Goal: Information Seeking & Learning: Learn about a topic

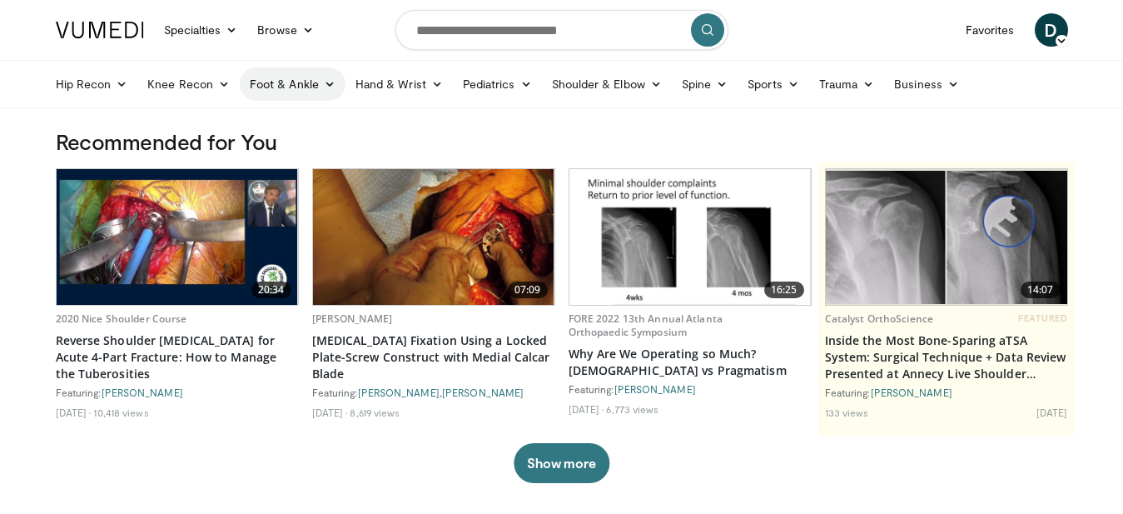
click at [320, 85] on link "Foot & Ankle" at bounding box center [293, 83] width 106 height 33
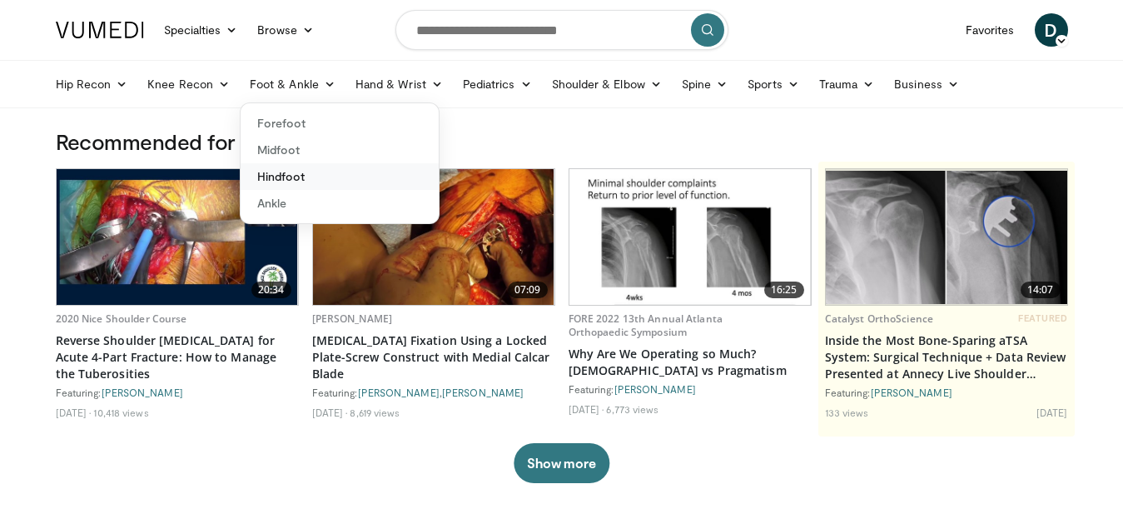
click at [283, 172] on link "Hindfoot" at bounding box center [340, 176] width 198 height 27
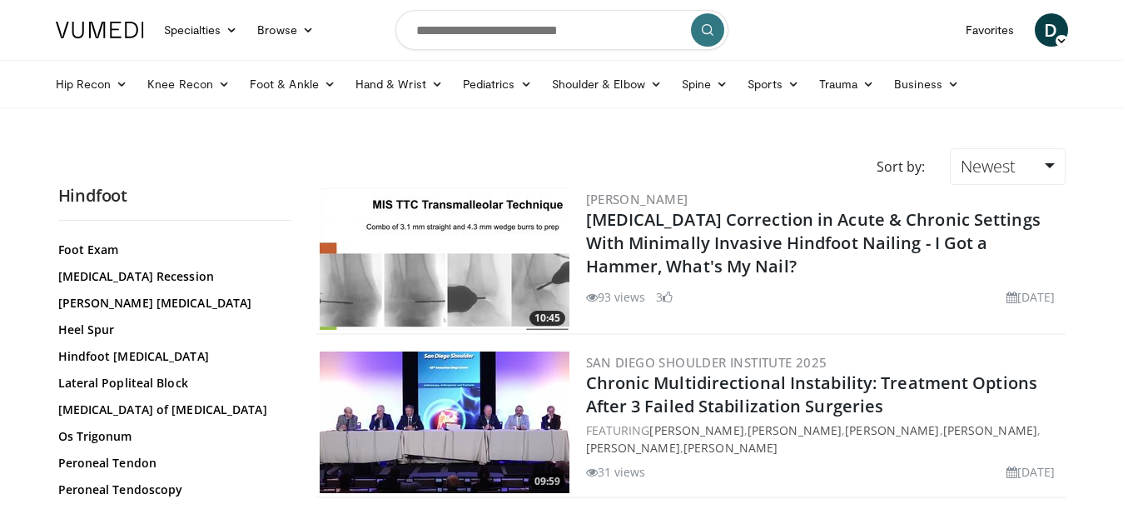
scroll to position [331, 0]
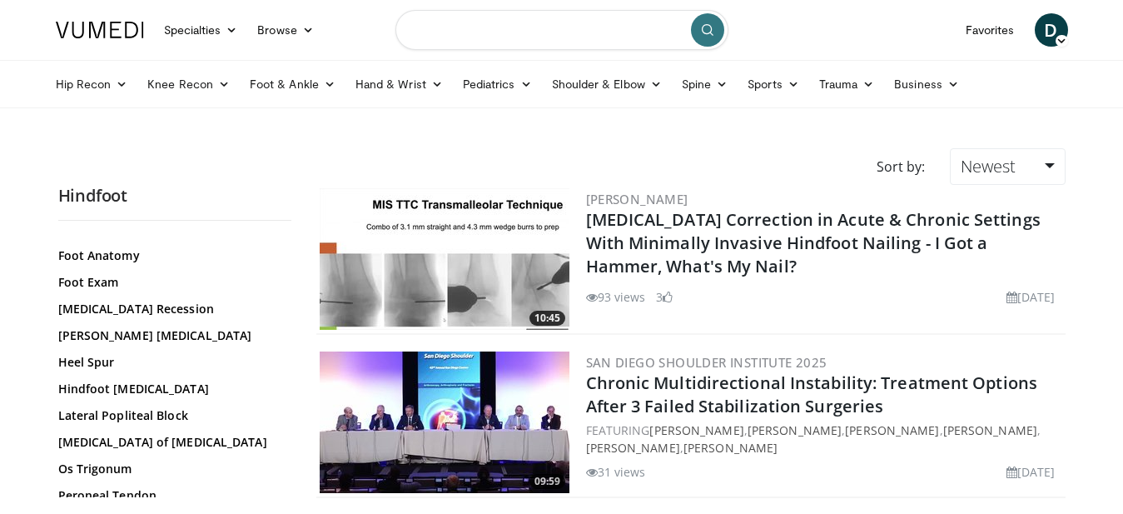
click at [468, 39] on input "Search topics, interventions" at bounding box center [562, 30] width 333 height 40
type input "**********"
click at [713, 31] on icon "submit" at bounding box center [707, 29] width 13 height 13
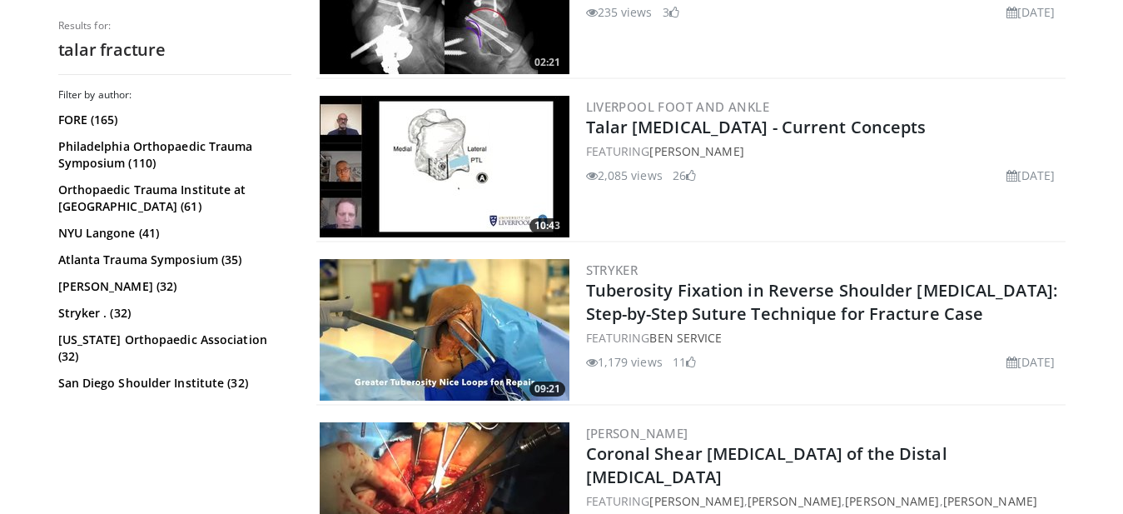
scroll to position [1359, 0]
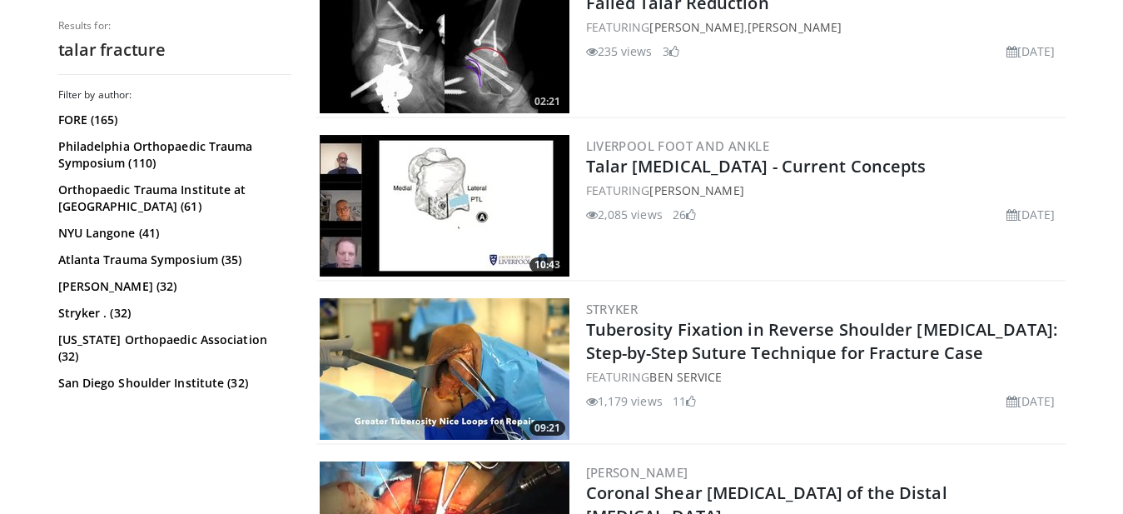
click at [467, 206] on img at bounding box center [445, 206] width 250 height 142
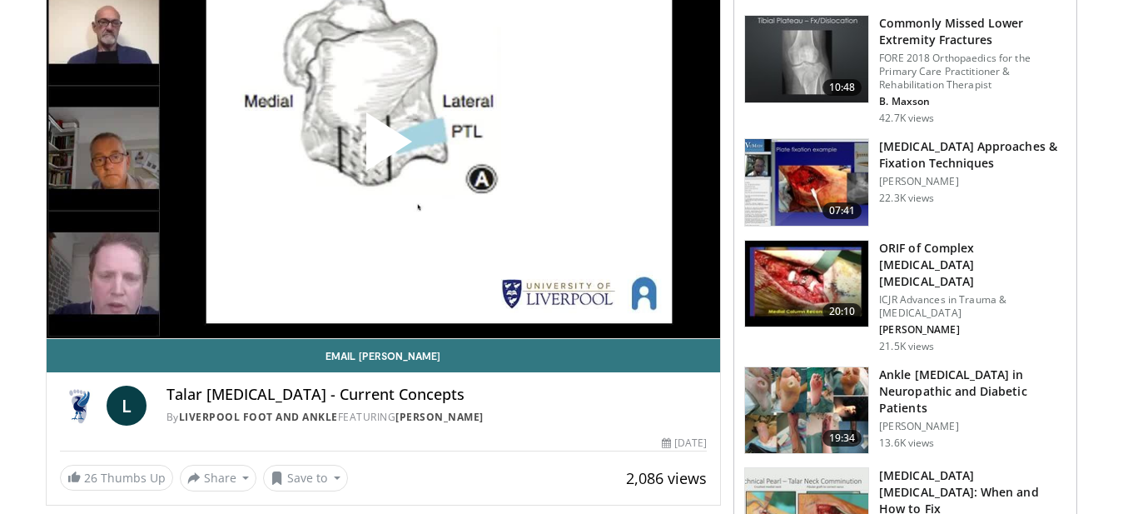
click at [383, 148] on span "Video Player" at bounding box center [383, 148] width 0 height 0
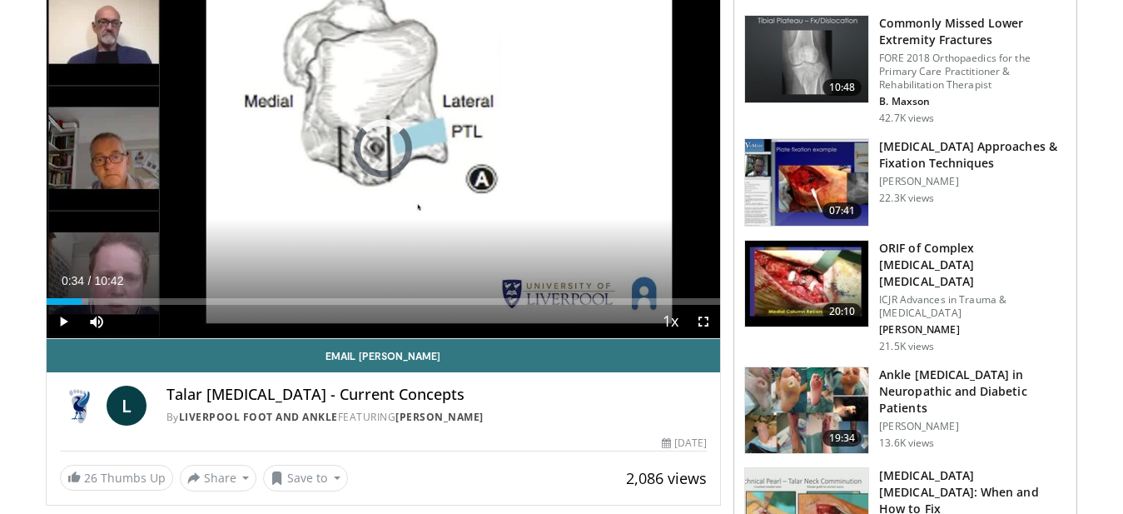
drag, startPoint x: 75, startPoint y: 296, endPoint x: 209, endPoint y: 308, distance: 134.6
click at [209, 308] on div "Current Time 0:34 / Duration 10:42 Play Skip Backward Skip Forward Mute 0% Load…" at bounding box center [384, 321] width 674 height 33
drag, startPoint x: 211, startPoint y: 298, endPoint x: 190, endPoint y: 296, distance: 20.9
click at [190, 296] on div "Loaded : 31.07% 02:17 02:17" at bounding box center [384, 297] width 674 height 16
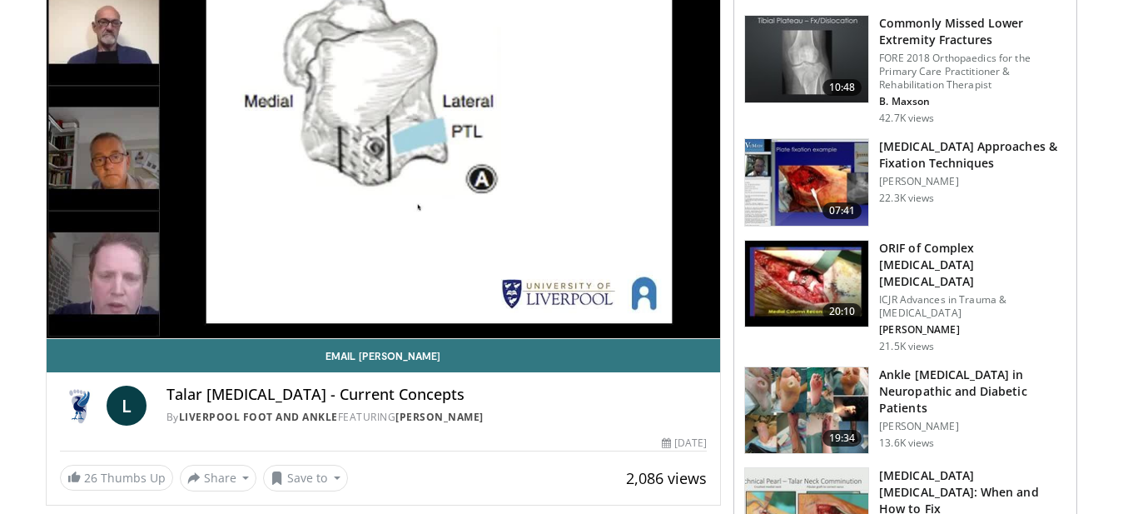
click at [827, 194] on img at bounding box center [806, 182] width 123 height 87
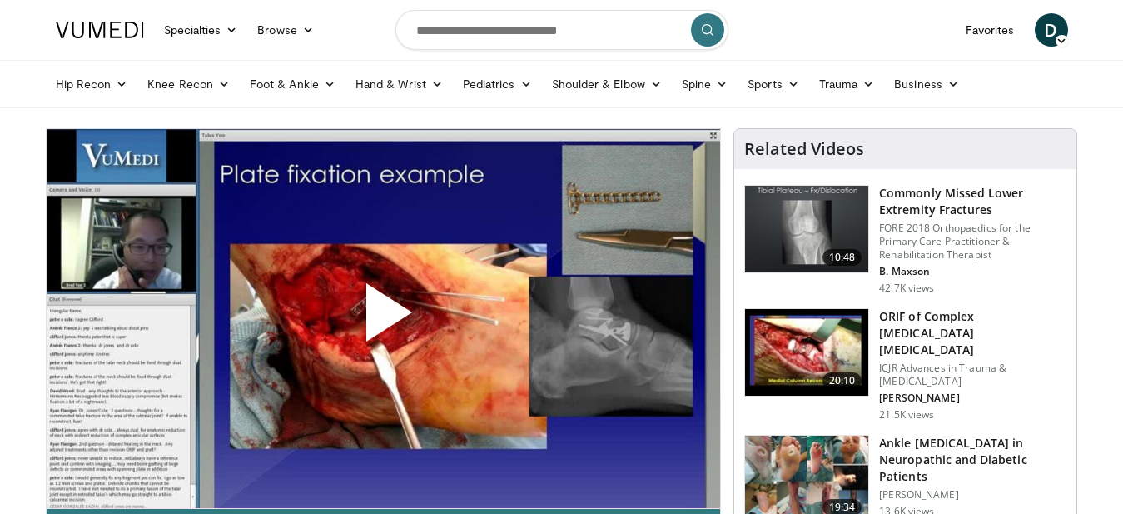
click at [383, 319] on span "Video Player" at bounding box center [383, 319] width 0 height 0
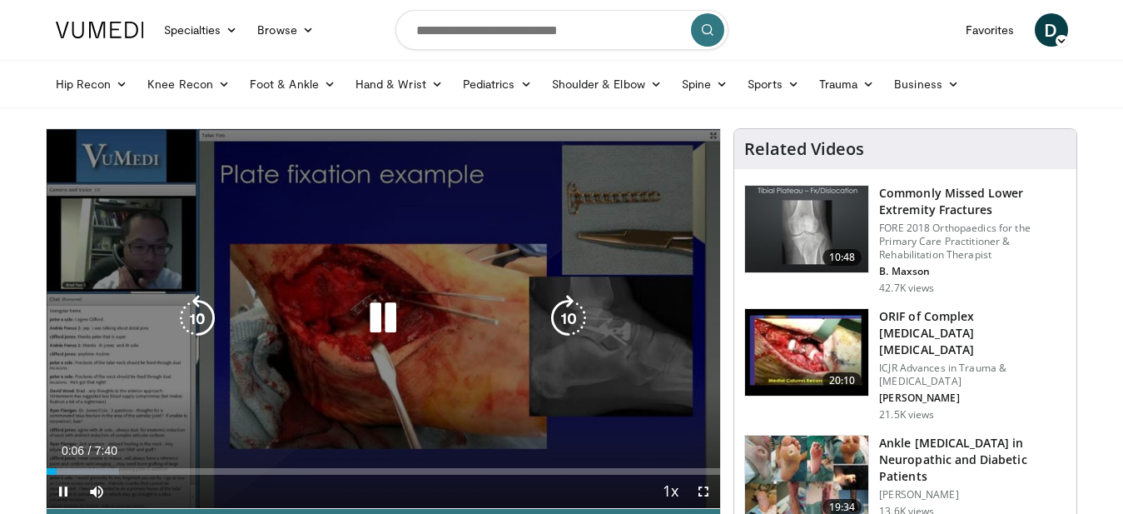
click at [368, 320] on icon "Video Player" at bounding box center [383, 318] width 47 height 47
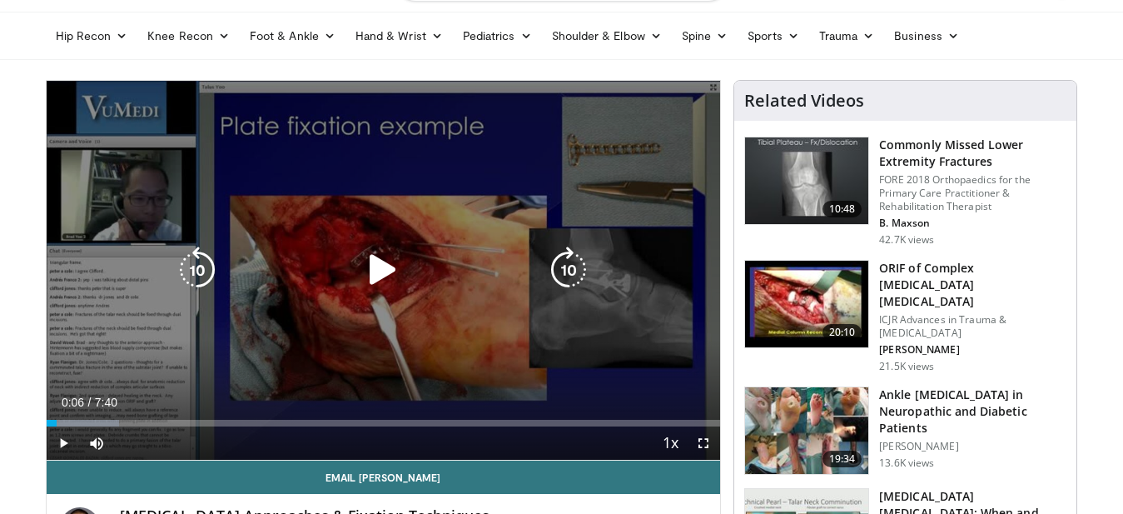
scroll to position [85, 0]
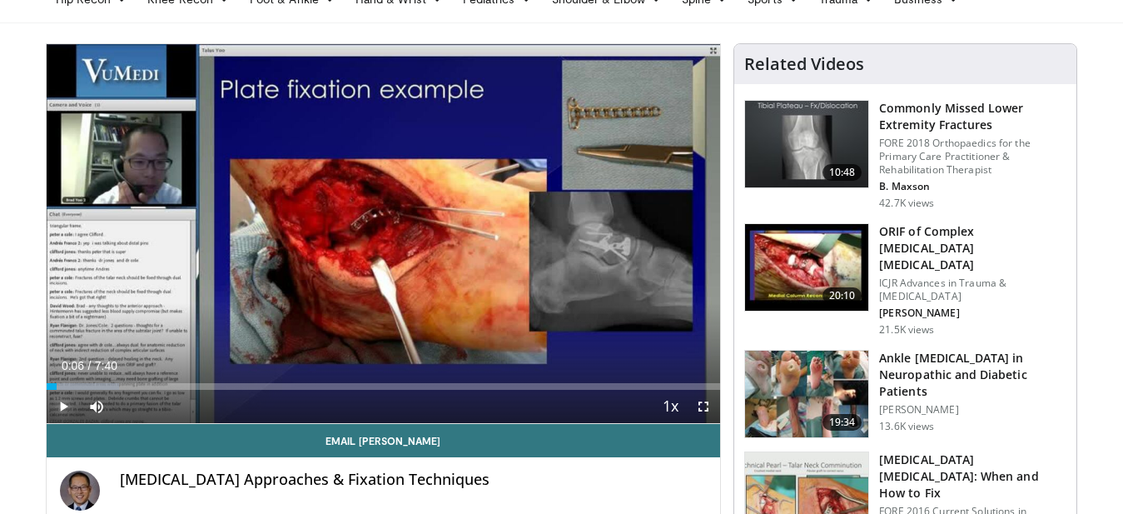
click at [60, 406] on span "Video Player" at bounding box center [63, 406] width 33 height 33
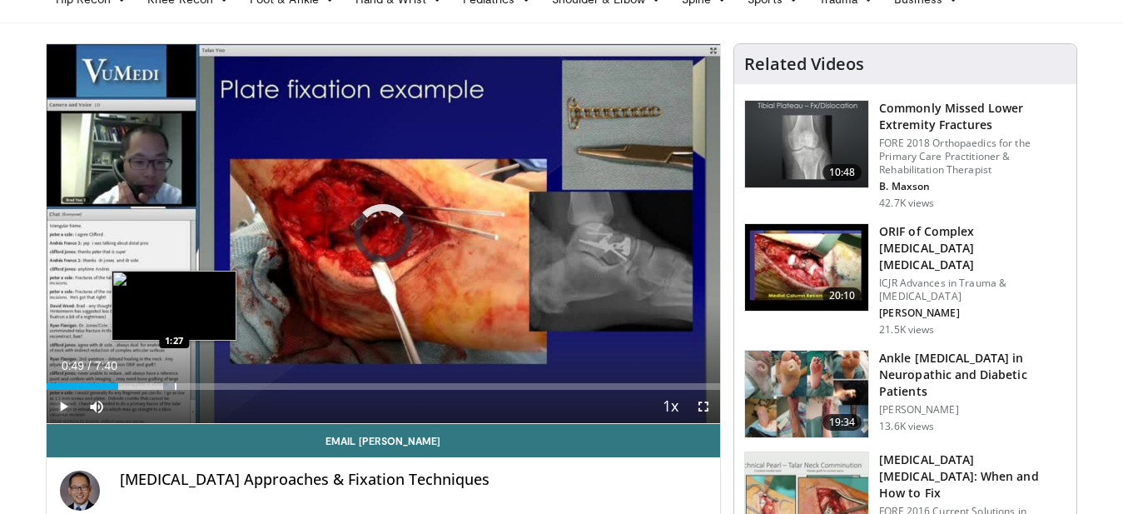
drag, startPoint x: 88, startPoint y: 382, endPoint x: 174, endPoint y: 389, distance: 86.0
click at [174, 389] on div "Loaded : 19.50% 1:26 1:27" at bounding box center [384, 386] width 674 height 7
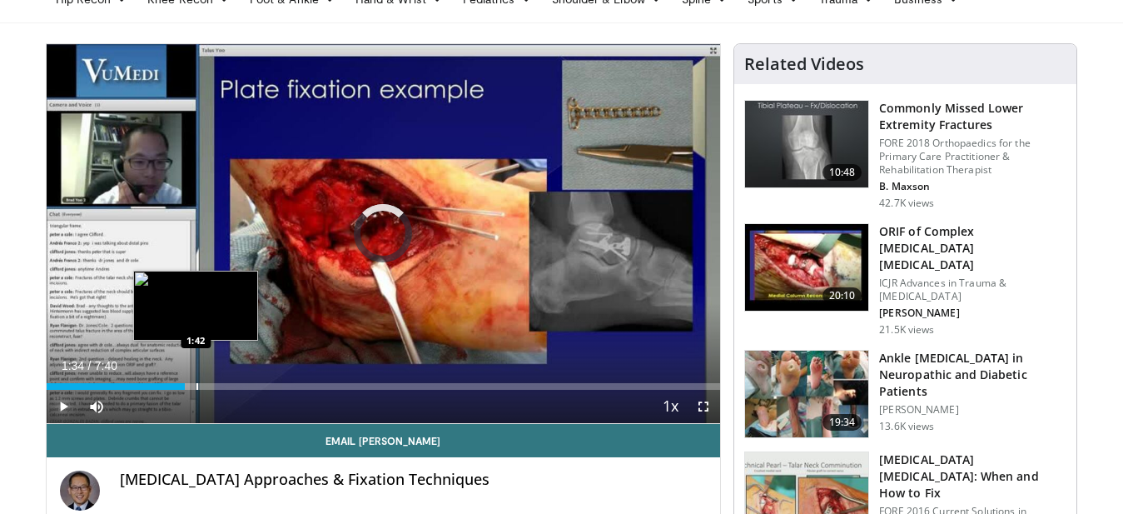
drag, startPoint x: 185, startPoint y: 385, endPoint x: 196, endPoint y: 383, distance: 11.0
click at [196, 383] on div "Loaded : 0.00% 1:39 1:42" at bounding box center [384, 386] width 674 height 7
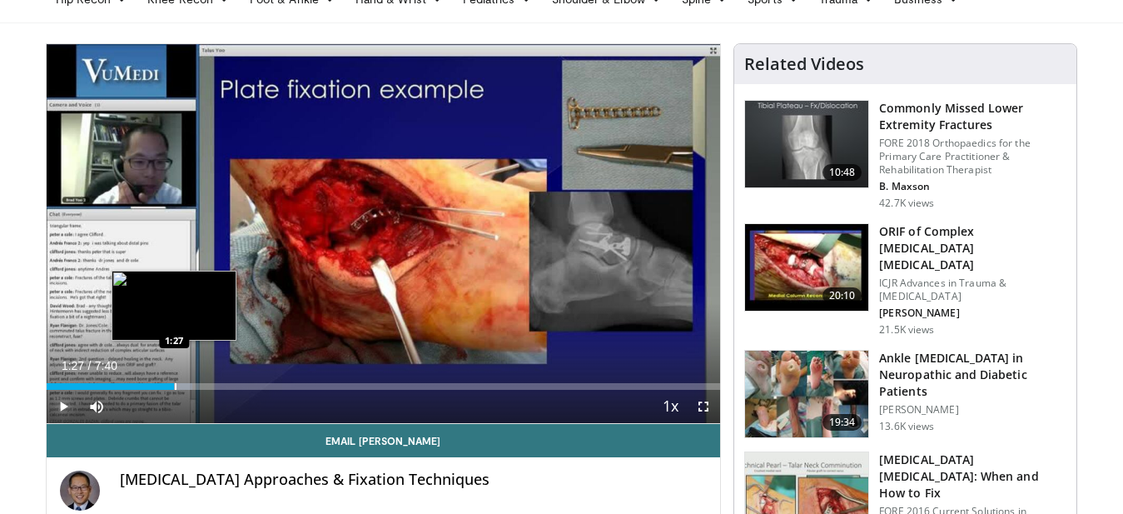
drag, startPoint x: 197, startPoint y: 383, endPoint x: 174, endPoint y: 382, distance: 22.5
click at [174, 382] on div "Loaded : 21.73% 1:27 1:27" at bounding box center [384, 382] width 674 height 16
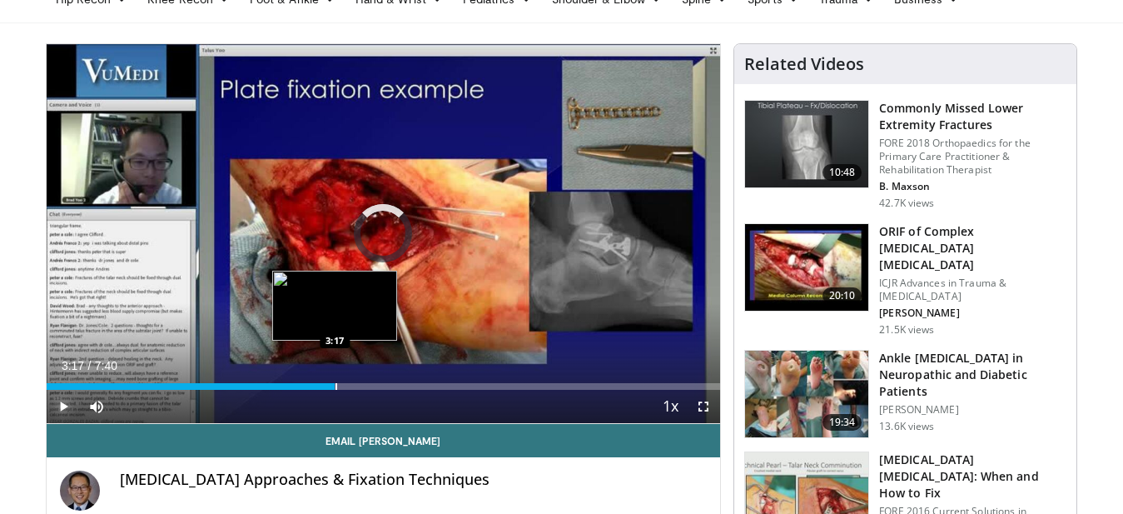
click at [335, 385] on div "Loaded : 39.11% 2:00 3:17" at bounding box center [384, 386] width 674 height 7
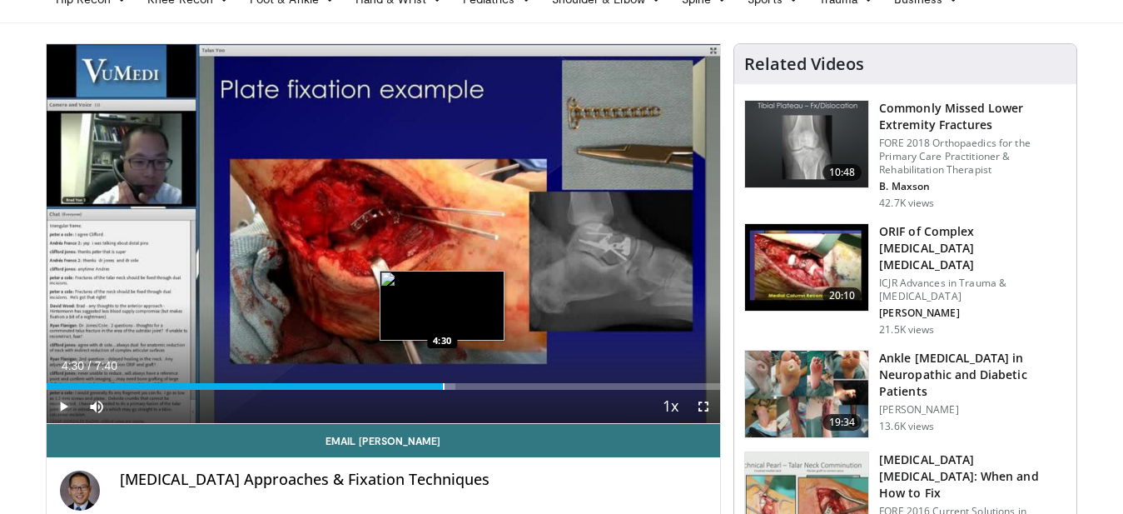
click at [443, 386] on div "Progress Bar" at bounding box center [444, 386] width 2 height 7
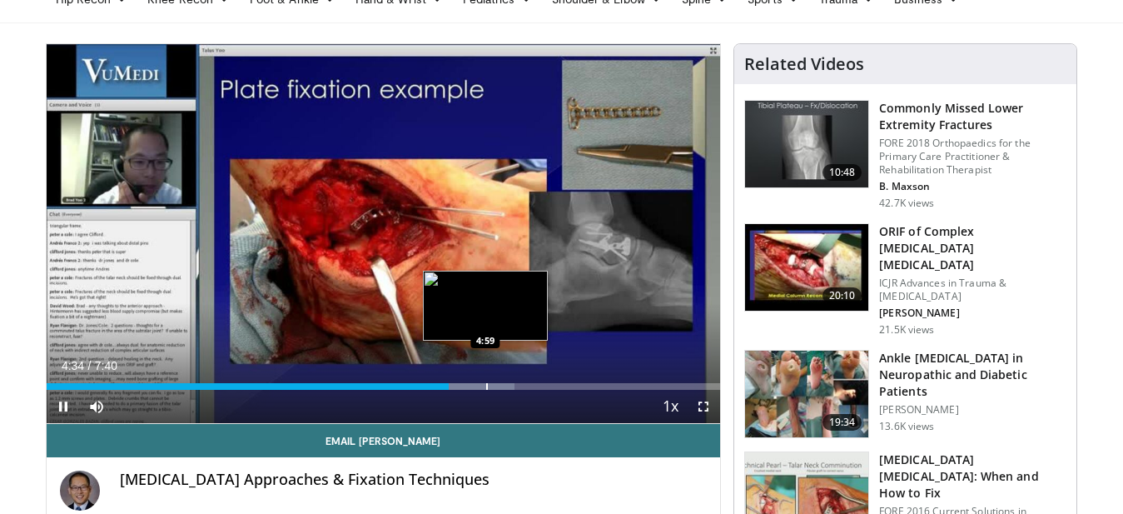
click at [486, 387] on video-js "**********" at bounding box center [384, 234] width 674 height 380
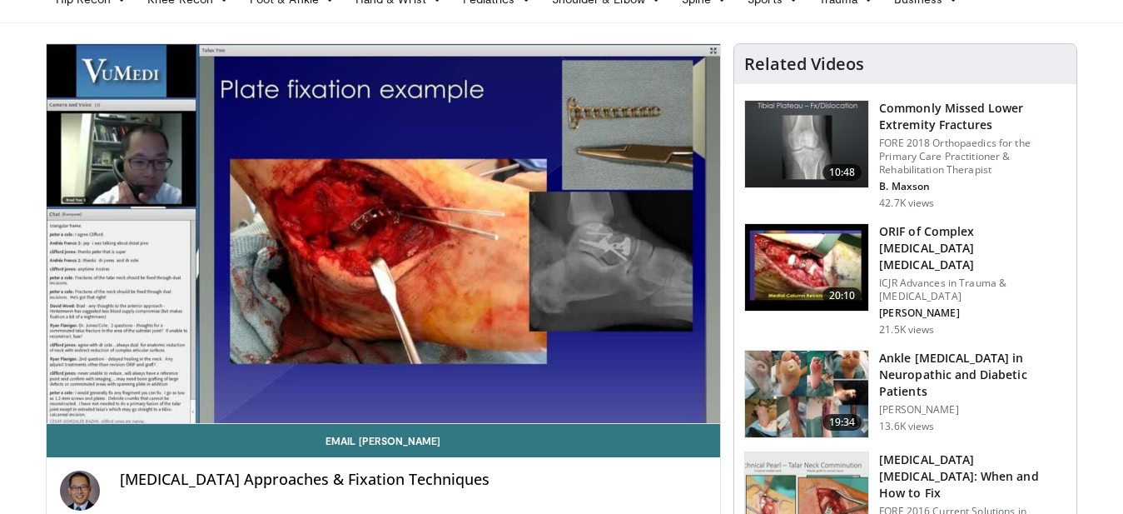
click at [829, 279] on img at bounding box center [806, 267] width 123 height 87
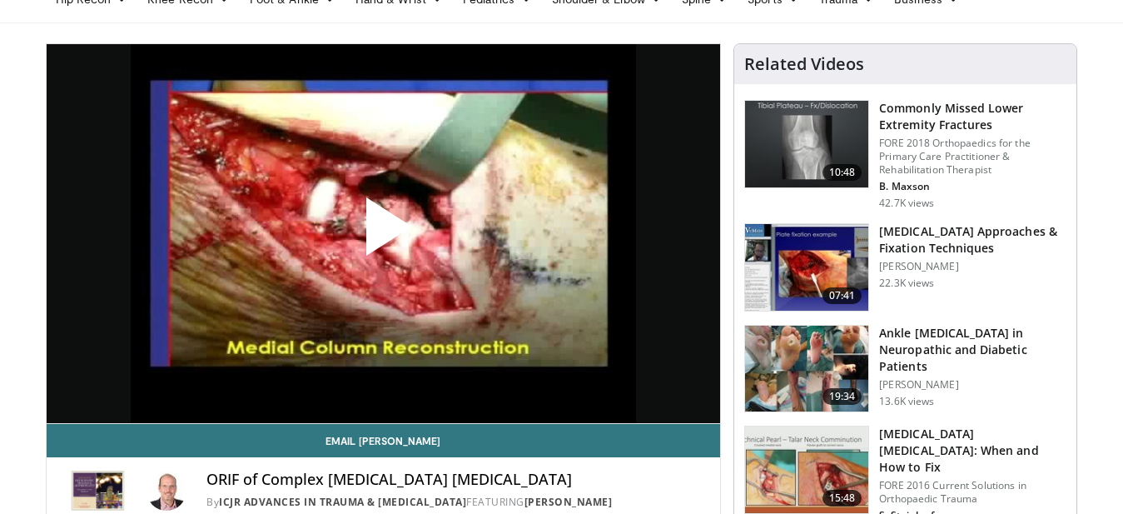
click at [383, 233] on span "Video Player" at bounding box center [383, 233] width 0 height 0
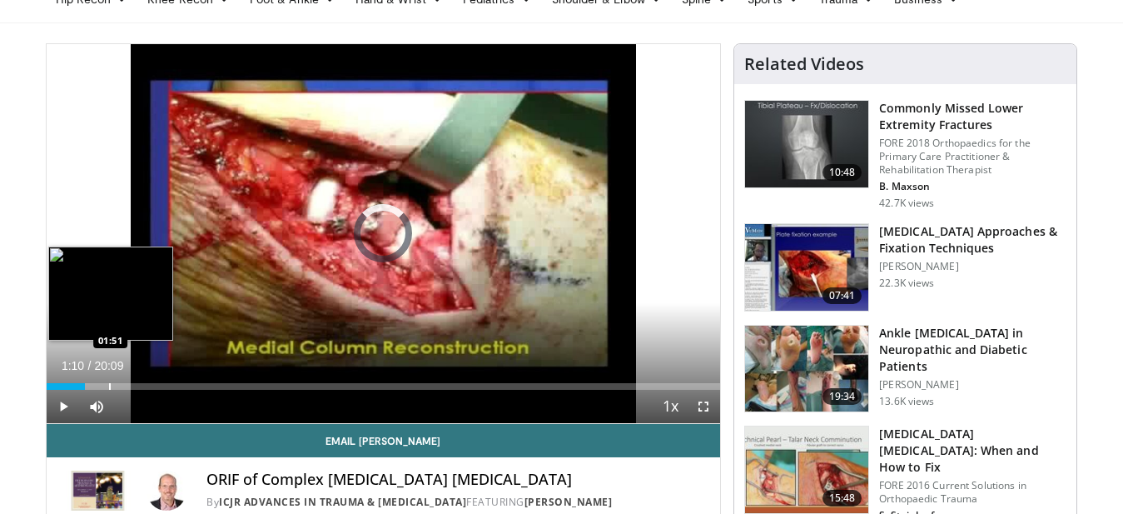
drag, startPoint x: 84, startPoint y: 382, endPoint x: 110, endPoint y: 378, distance: 26.1
click at [110, 378] on div "Loaded : 4.12% 01:47 01:51" at bounding box center [384, 382] width 674 height 16
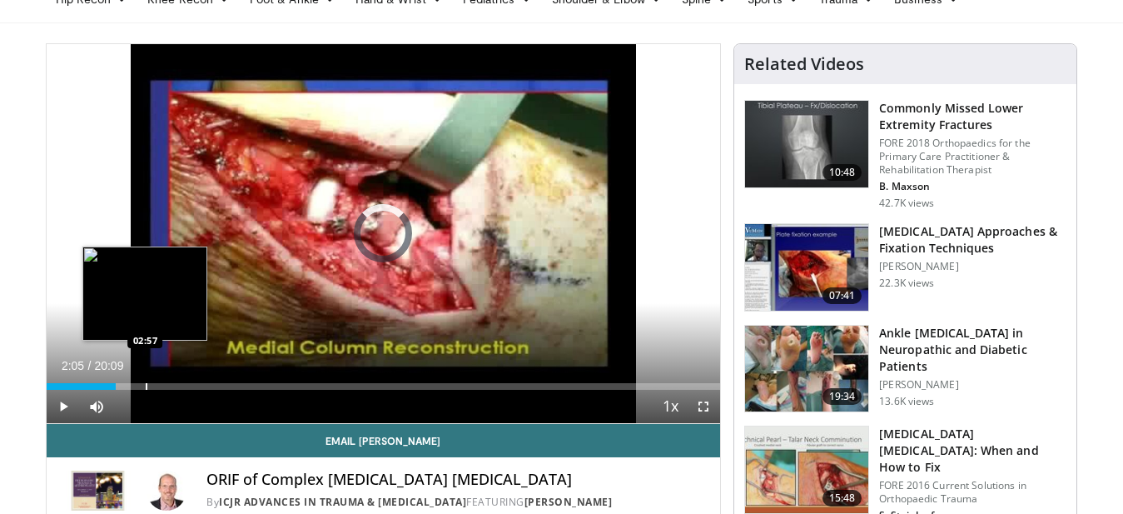
drag, startPoint x: 116, startPoint y: 380, endPoint x: 145, endPoint y: 379, distance: 29.2
click at [145, 379] on div "Loaded : 0.00% 02:56 02:57" at bounding box center [384, 382] width 674 height 16
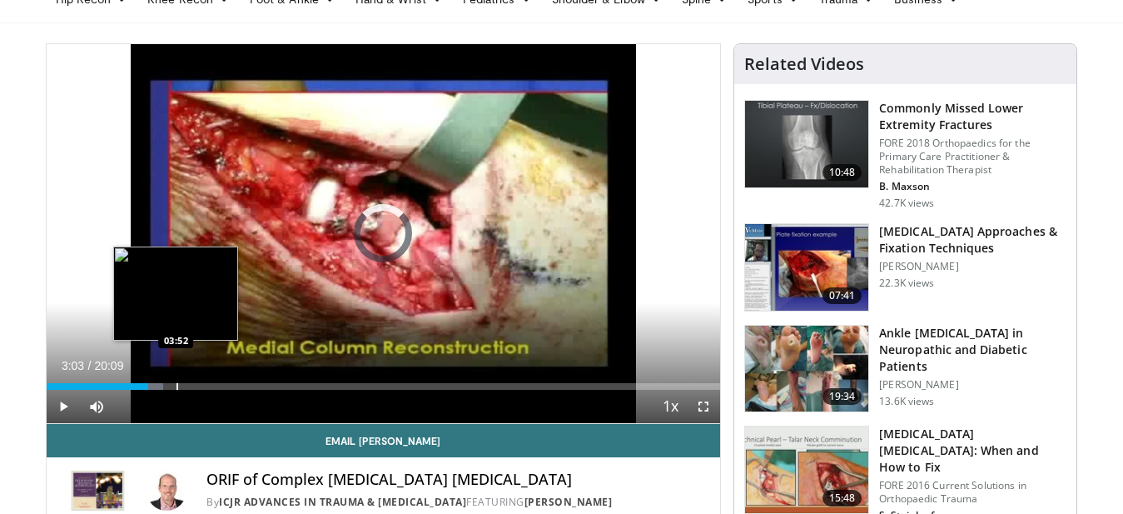
drag, startPoint x: 147, startPoint y: 380, endPoint x: 176, endPoint y: 377, distance: 29.3
click at [176, 377] on div "Loaded : 17.37% 03:33 03:52" at bounding box center [384, 382] width 674 height 16
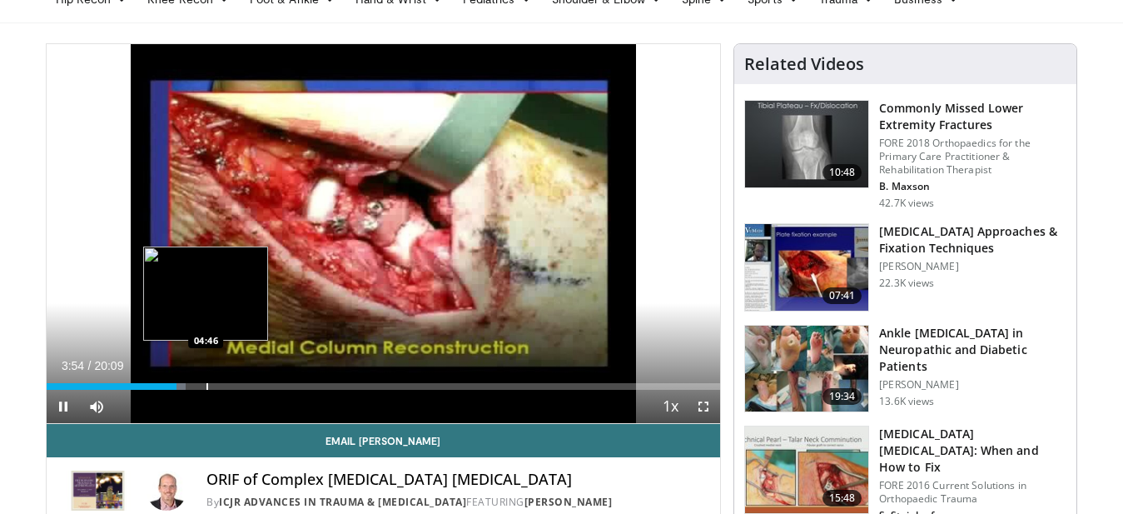
drag, startPoint x: 183, startPoint y: 382, endPoint x: 208, endPoint y: 385, distance: 25.1
click at [207, 384] on video-js "**********" at bounding box center [384, 234] width 674 height 380
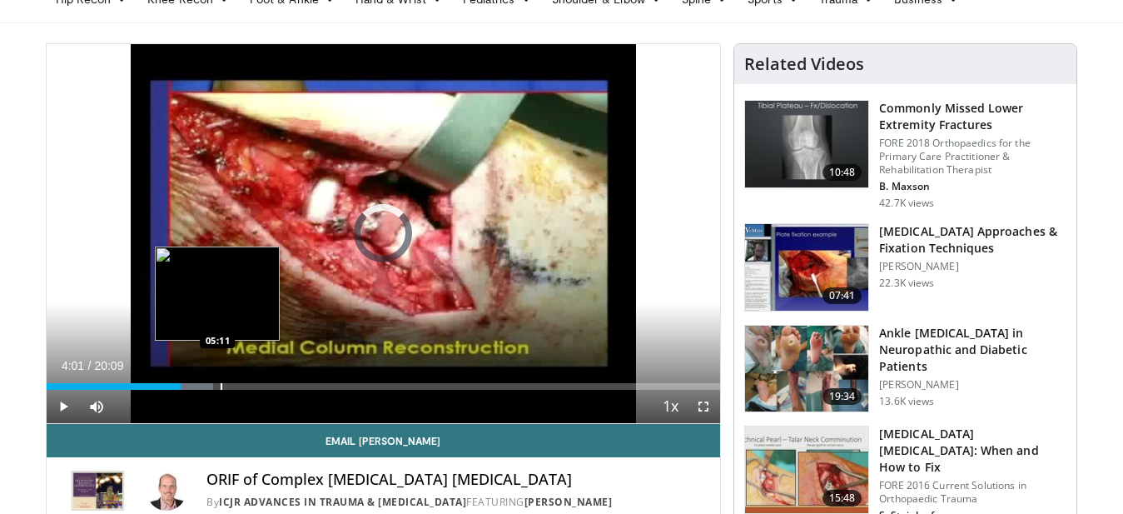
drag, startPoint x: 180, startPoint y: 384, endPoint x: 220, endPoint y: 387, distance: 40.1
click at [220, 387] on div "Loaded : 24.77% 05:07 05:11" at bounding box center [384, 386] width 674 height 7
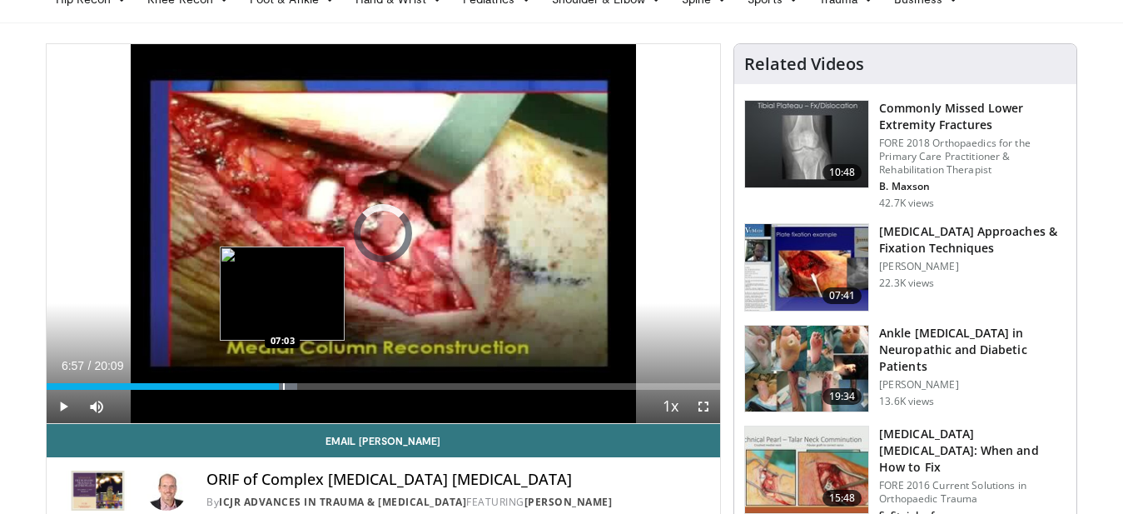
drag, startPoint x: 246, startPoint y: 386, endPoint x: 284, endPoint y: 387, distance: 38.3
click at [284, 387] on div "Loaded : 37.22% 07:00 07:03" at bounding box center [384, 386] width 674 height 7
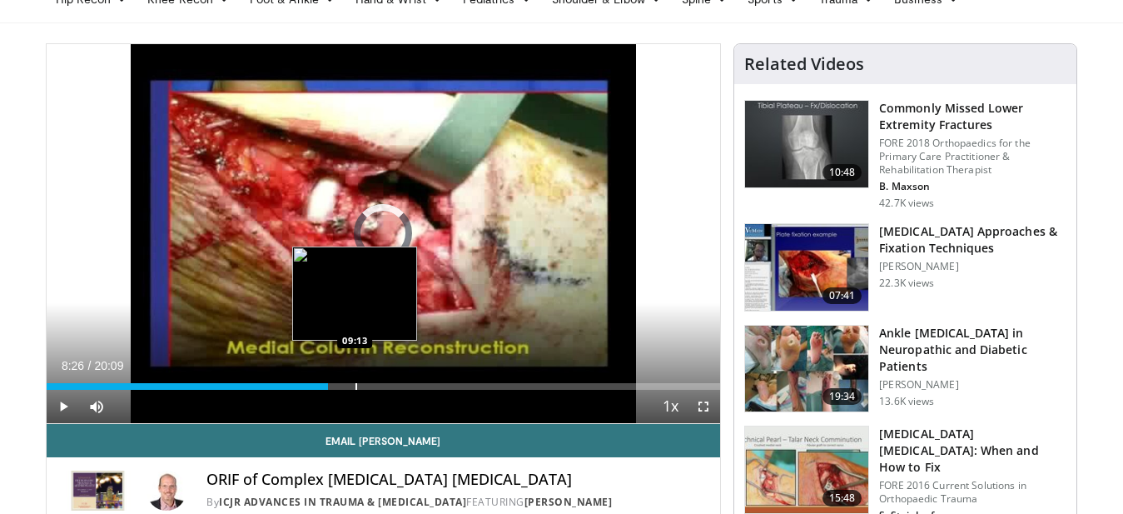
drag, startPoint x: 341, startPoint y: 380, endPoint x: 355, endPoint y: 379, distance: 13.3
click at [355, 379] on div "Loaded : 39.70% 08:58 09:13" at bounding box center [384, 382] width 674 height 16
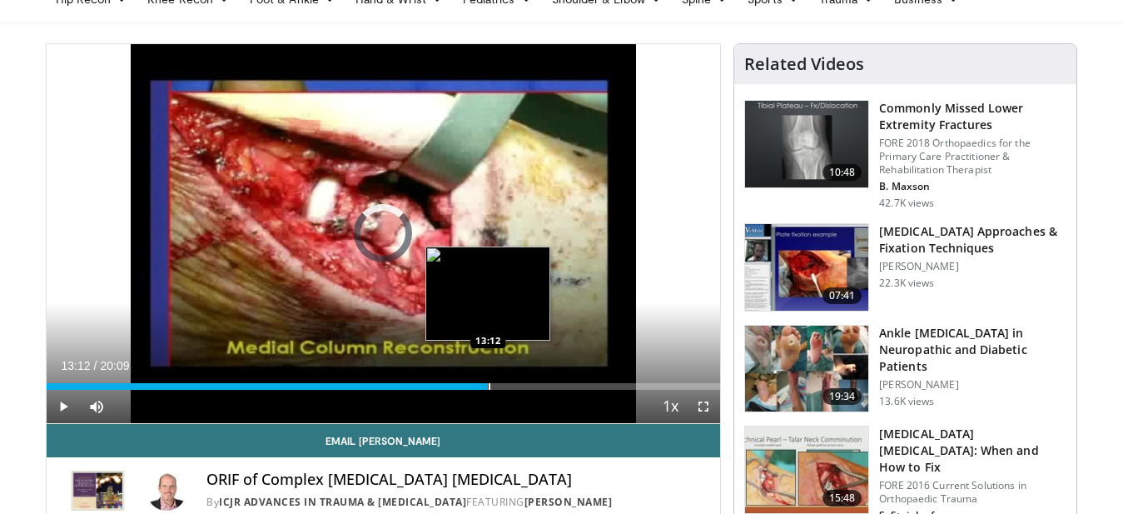
click at [488, 376] on div "Loaded : 52.85% 13:12 13:12" at bounding box center [384, 382] width 674 height 16
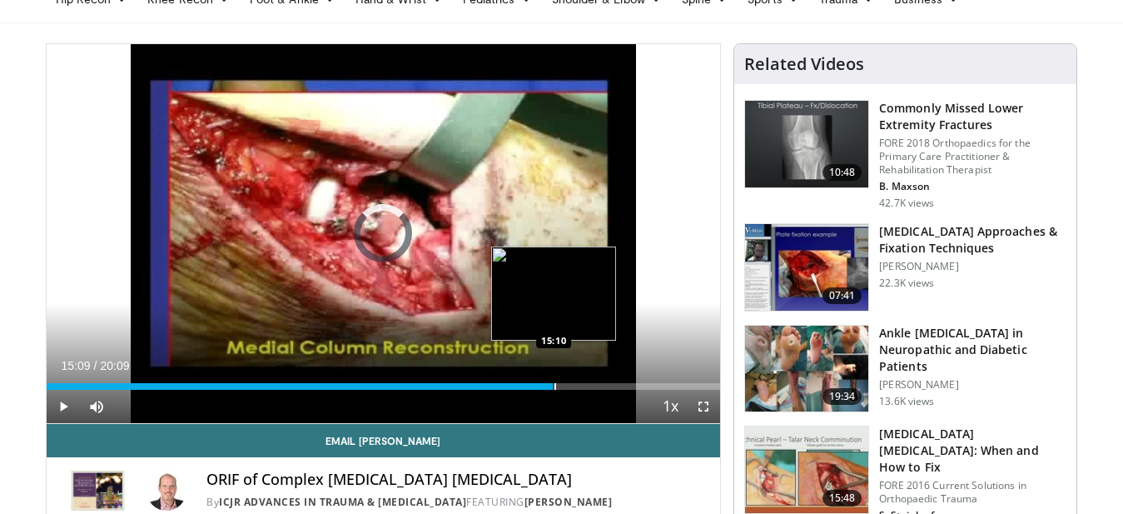
click at [553, 381] on div "Loaded : 71.13% 13:19 15:10" at bounding box center [384, 382] width 674 height 16
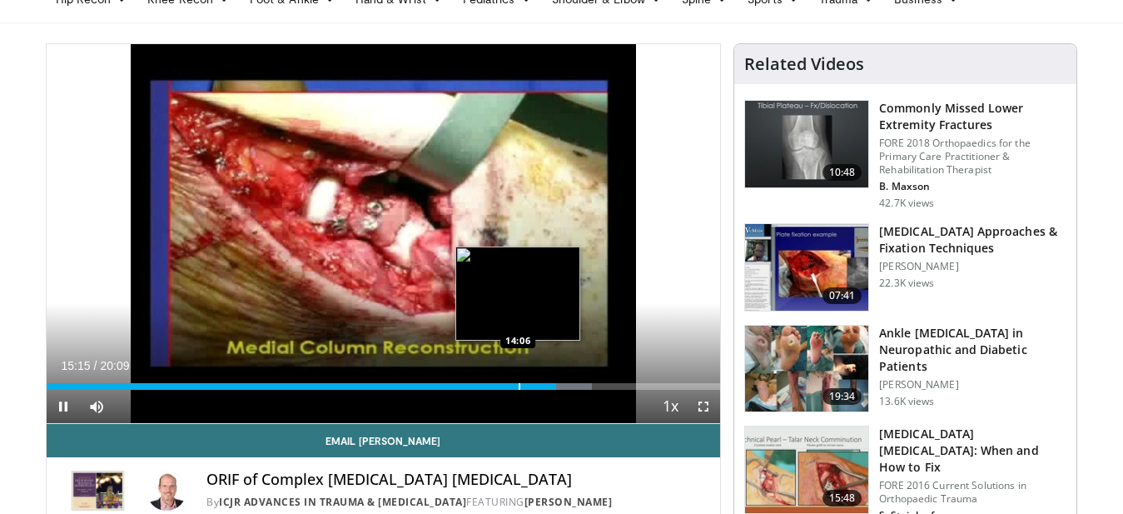
click at [518, 380] on div "Loaded : 80.92% 15:15 14:06" at bounding box center [384, 382] width 674 height 16
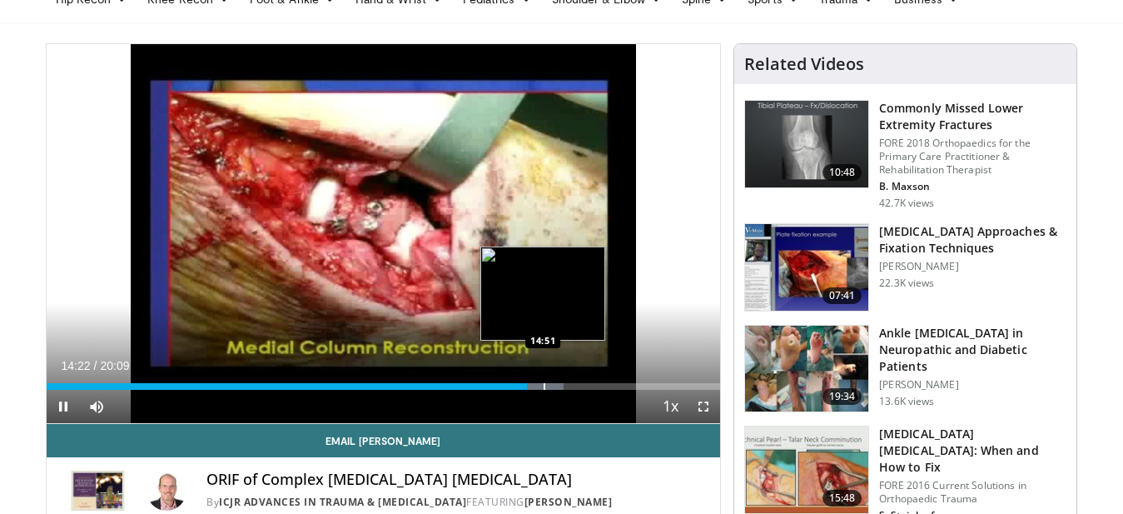
click at [542, 381] on div "Loaded : 76.80% 14:21 14:51" at bounding box center [384, 382] width 674 height 16
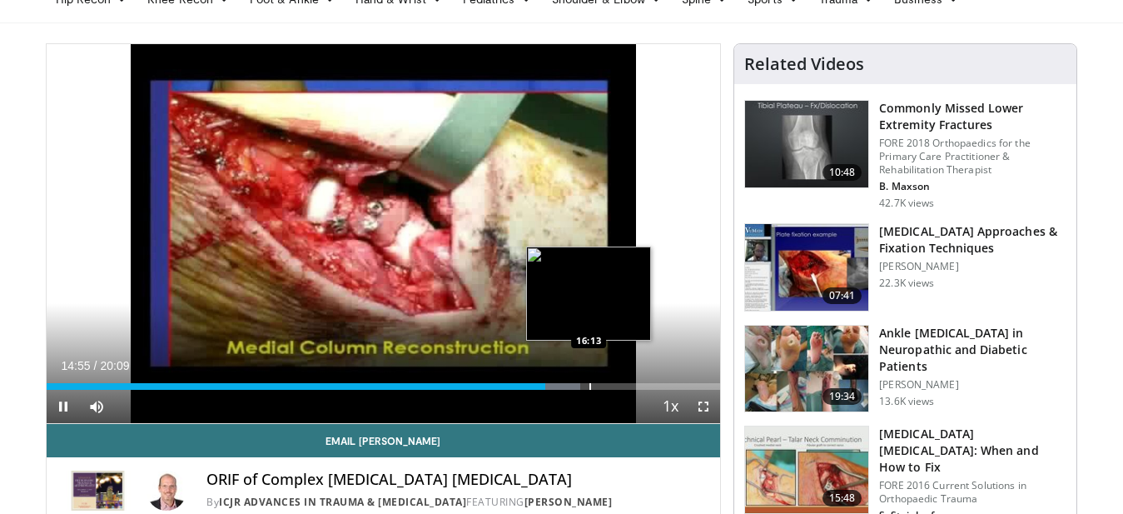
click at [589, 387] on video-js "**********" at bounding box center [384, 234] width 674 height 380
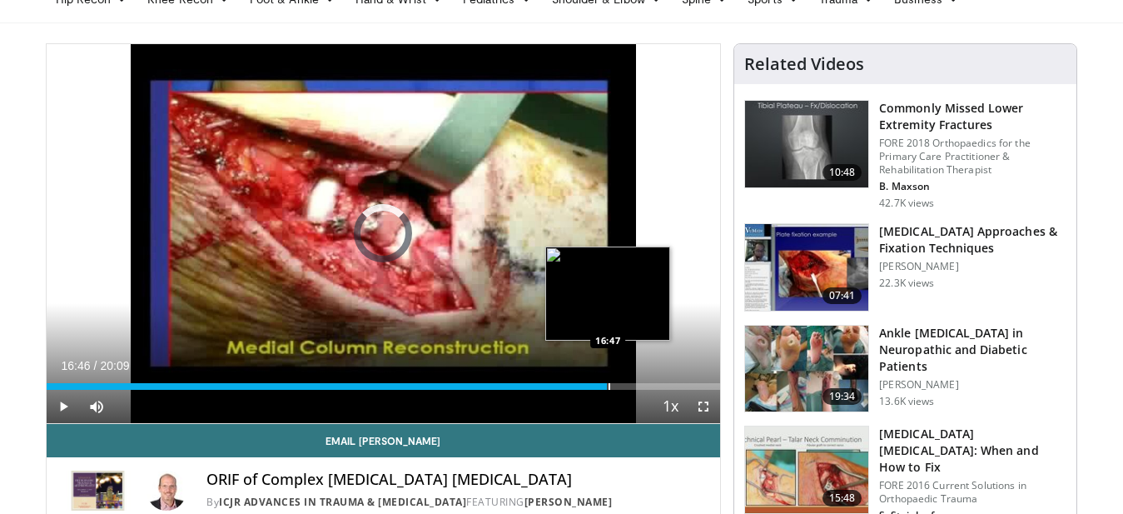
click at [608, 380] on div "Loaded : 79.40% 16:46 16:47" at bounding box center [384, 382] width 674 height 16
